Goal: Communication & Community: Answer question/provide support

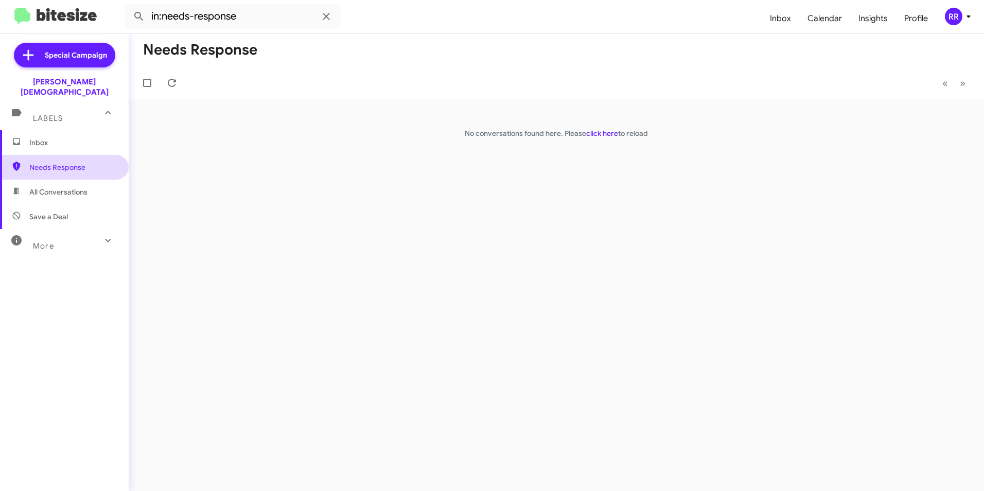
click at [64, 162] on span "Needs Response" at bounding box center [72, 167] width 87 height 10
drag, startPoint x: 175, startPoint y: 119, endPoint x: 183, endPoint y: 119, distance: 7.7
click at [175, 119] on span at bounding box center [167, 116] width 21 height 12
click at [207, 117] on div "[PERSON_NAME]" at bounding box center [229, 116] width 103 height 10
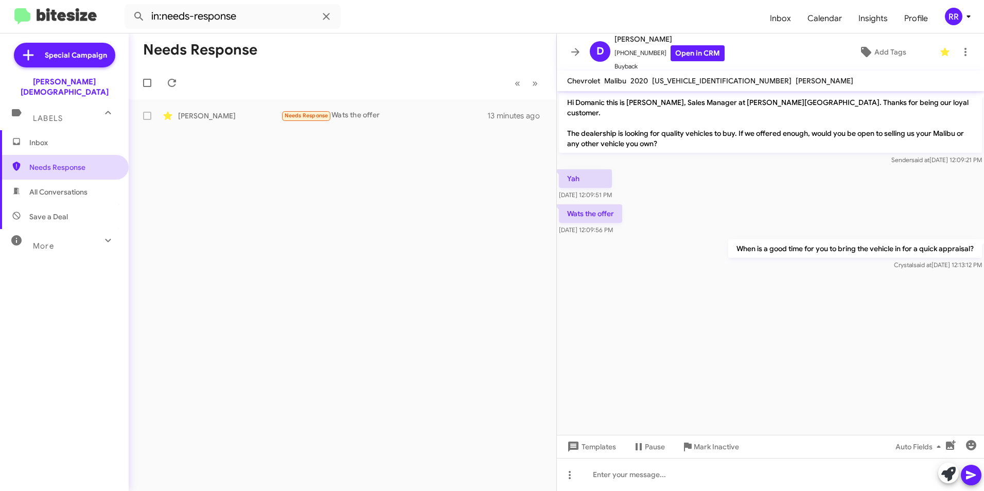
click at [78, 162] on span "Needs Response" at bounding box center [72, 167] width 87 height 10
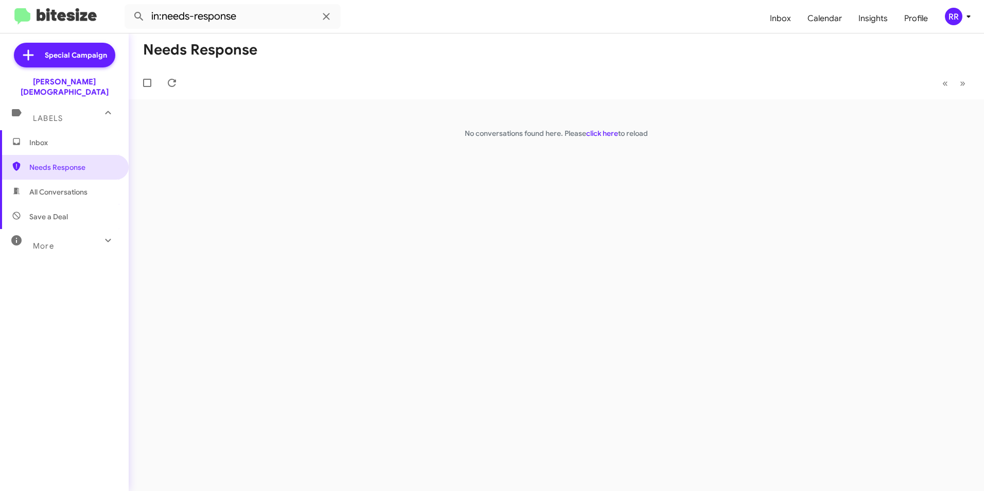
click at [0, 155] on link "Needs Response" at bounding box center [64, 167] width 129 height 25
click at [359, 198] on div "Needs Response « Previous » Next No conversations found here. Please click here…" at bounding box center [556, 261] width 855 height 457
